Goal: Browse casually

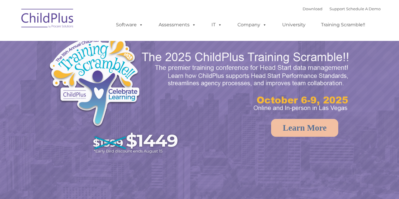
select select "MEDIUM"
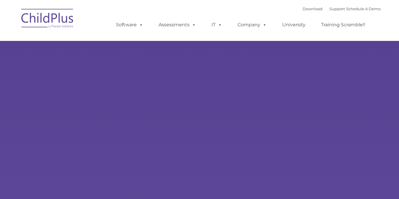
type input ""
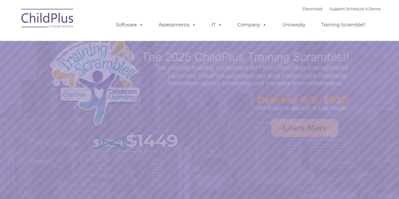
select select "MEDIUM"
